Goal: Understand process/instructions: Learn about a topic

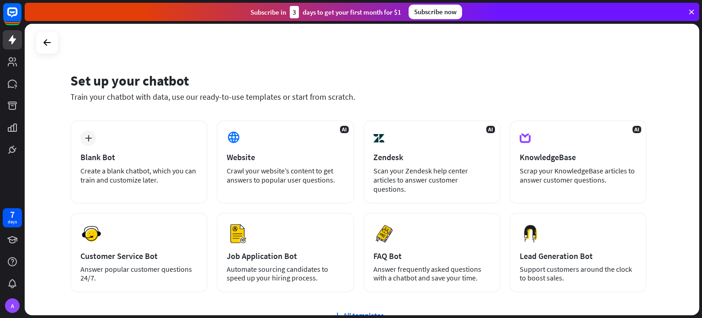
click at [691, 11] on icon at bounding box center [691, 12] width 8 height 8
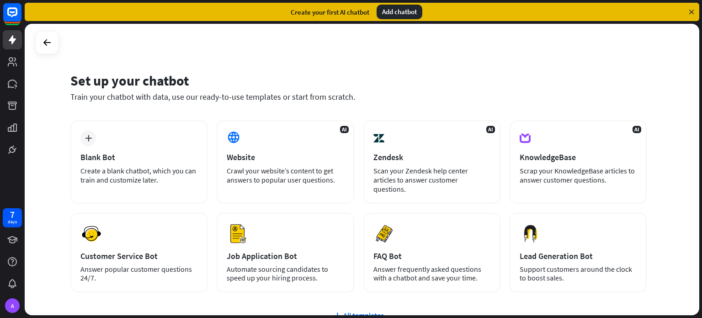
click at [399, 14] on div "Add chatbot" at bounding box center [400, 12] width 46 height 15
click at [397, 11] on div "Add chatbot" at bounding box center [400, 12] width 46 height 15
click at [49, 42] on icon at bounding box center [47, 42] width 11 height 11
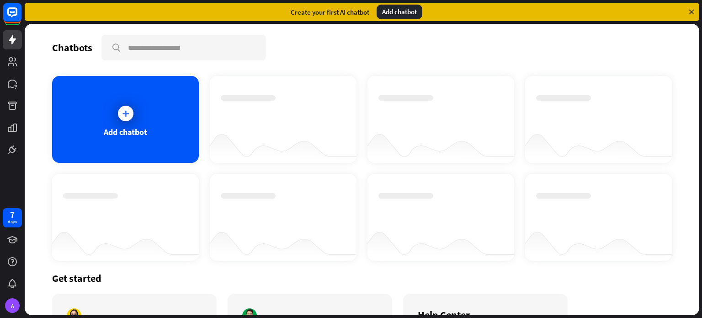
scroll to position [90, 0]
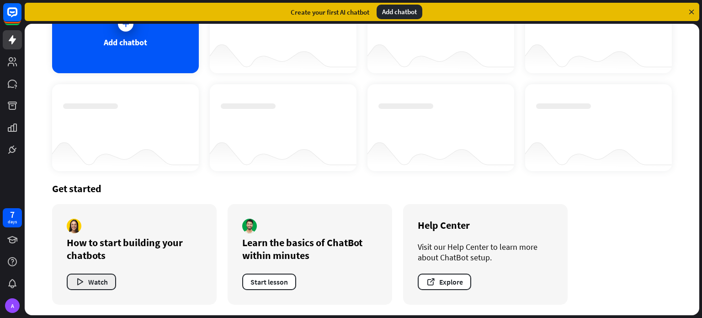
click at [98, 281] on button "Watch" at bounding box center [91, 281] width 49 height 16
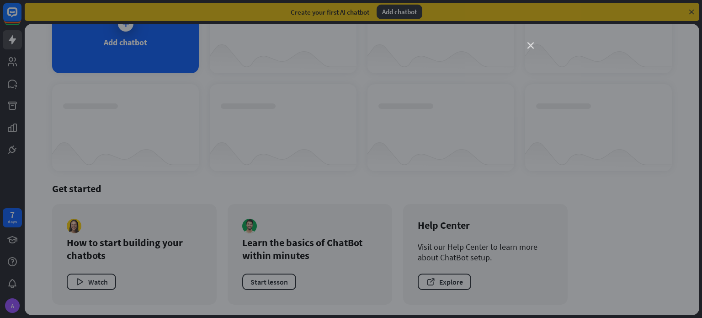
click at [531, 46] on icon "close" at bounding box center [530, 46] width 6 height 6
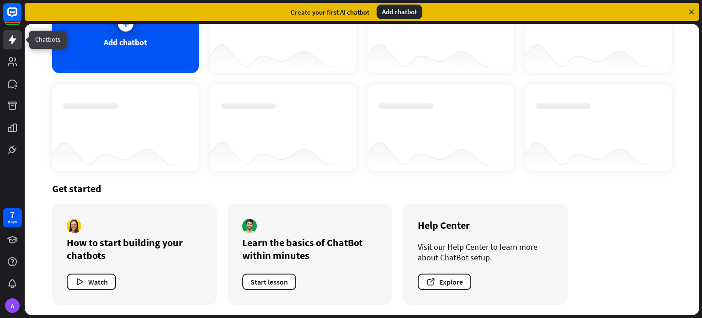
click at [11, 41] on icon at bounding box center [12, 39] width 7 height 9
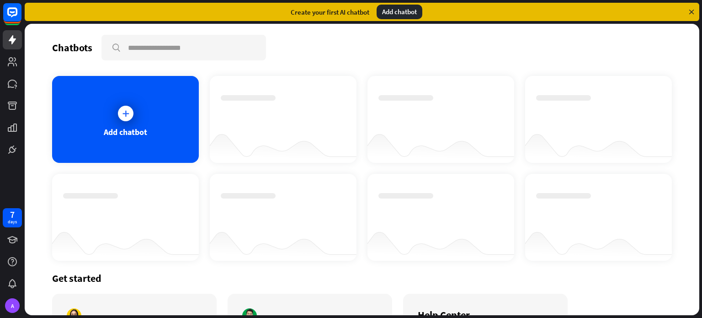
scroll to position [46, 0]
